Goal: Information Seeking & Learning: Learn about a topic

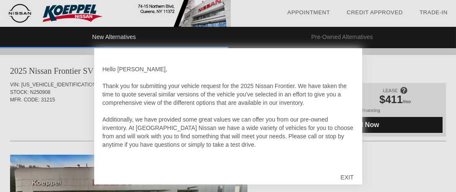
click at [350, 176] on div "EXIT" at bounding box center [347, 177] width 30 height 25
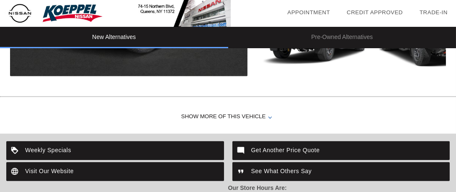
scroll to position [1032, 0]
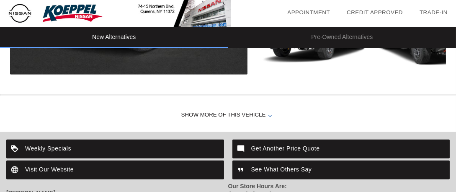
click at [269, 113] on div "Show More of this Vehicle" at bounding box center [228, 114] width 456 height 33
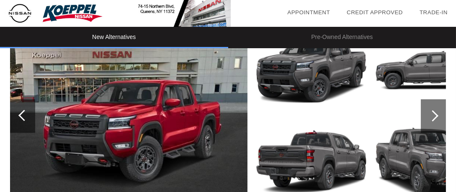
scroll to position [906, 0]
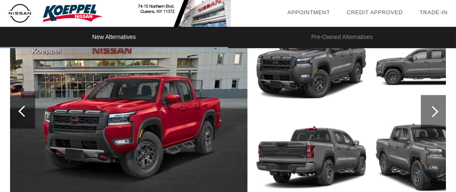
click at [435, 106] on div at bounding box center [432, 111] width 11 height 11
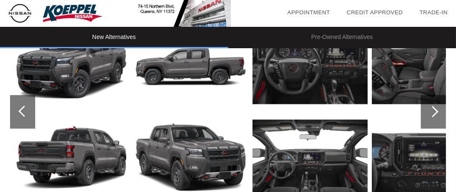
click at [435, 106] on div at bounding box center [432, 111] width 11 height 11
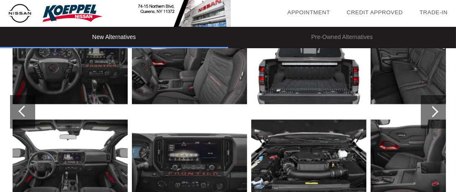
click at [435, 106] on div at bounding box center [432, 111] width 11 height 11
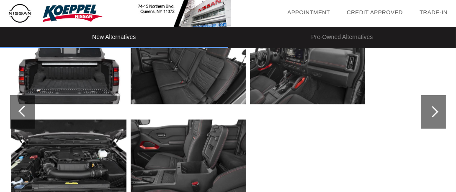
click at [435, 106] on div at bounding box center [432, 111] width 11 height 11
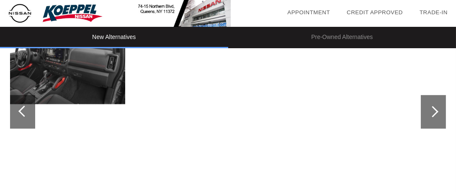
click at [435, 106] on div at bounding box center [432, 111] width 11 height 11
click at [21, 110] on div at bounding box center [23, 111] width 11 height 11
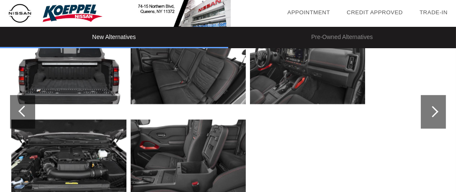
click at [21, 110] on div at bounding box center [23, 111] width 11 height 11
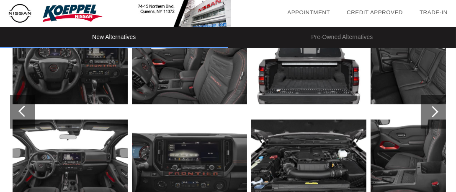
click at [21, 110] on div at bounding box center [23, 111] width 11 height 11
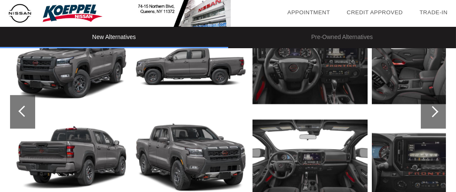
click at [21, 110] on div at bounding box center [23, 111] width 11 height 11
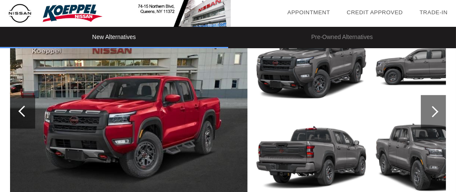
click at [21, 110] on div at bounding box center [23, 111] width 11 height 11
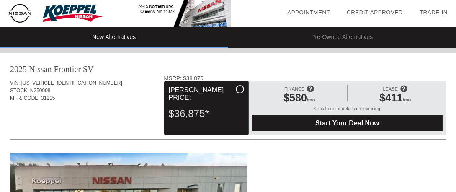
scroll to position [0, 0]
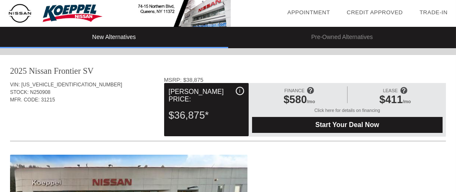
click at [159, 38] on li "New Alternatives" at bounding box center [114, 37] width 228 height 21
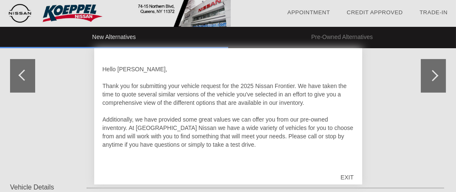
scroll to position [537, 0]
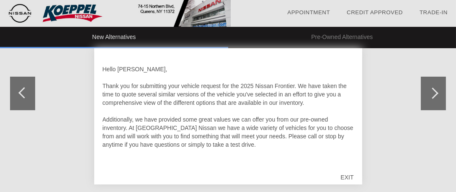
click at [345, 172] on div "EXIT" at bounding box center [347, 177] width 30 height 25
